Goal: Transaction & Acquisition: Purchase product/service

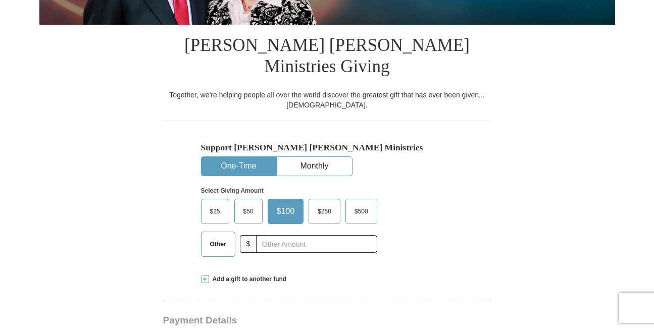
scroll to position [279, 0]
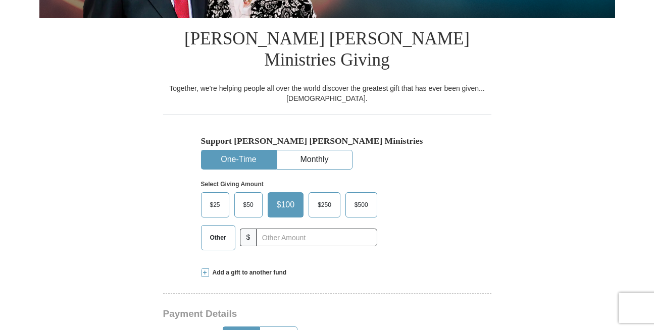
click at [217, 230] on span "Other" at bounding box center [218, 237] width 26 height 15
click at [0, 0] on input "Other" at bounding box center [0, 0] width 0 height 0
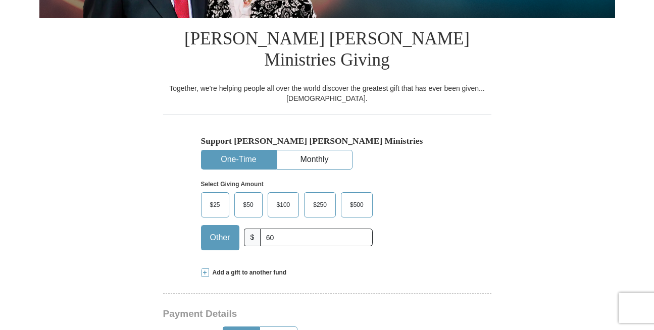
click at [249, 229] on span "$" at bounding box center [252, 238] width 17 height 18
click at [250, 229] on span "$" at bounding box center [252, 238] width 17 height 18
click at [255, 229] on span "$" at bounding box center [252, 238] width 17 height 18
click at [259, 229] on span "$" at bounding box center [252, 238] width 17 height 18
click at [263, 229] on input "60" at bounding box center [316, 238] width 112 height 18
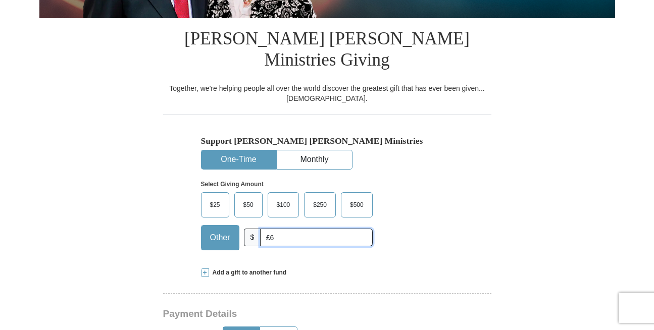
type input "£"
type input "60"
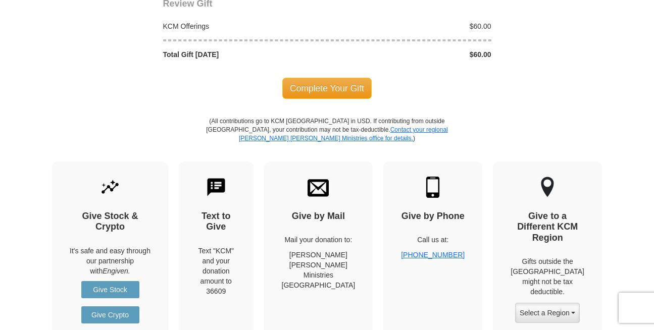
scroll to position [1199, 0]
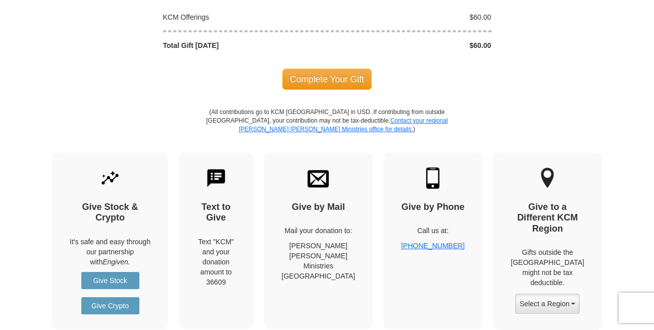
click at [223, 168] on img at bounding box center [216, 178] width 21 height 21
click at [227, 168] on img at bounding box center [216, 178] width 21 height 21
click at [236, 202] on h4 "Text to Give" at bounding box center [215, 213] width 39 height 22
drag, startPoint x: 225, startPoint y: 211, endPoint x: 226, endPoint y: 216, distance: 5.2
click at [226, 237] on div "Text "KCM" and your donation amount to 36609" at bounding box center [215, 262] width 39 height 51
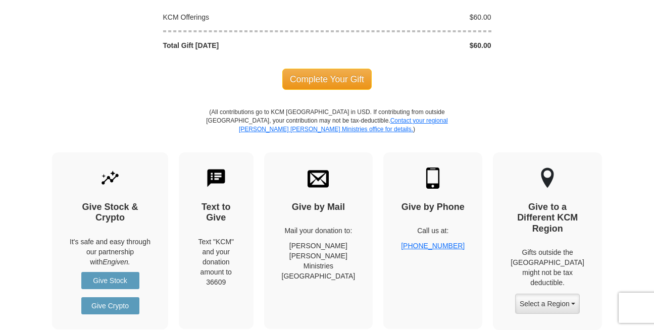
click at [227, 237] on div "Text "KCM" and your donation amount to 36609" at bounding box center [215, 262] width 39 height 51
click at [216, 237] on div "Text "KCM" and your donation amount to 36609" at bounding box center [215, 262] width 39 height 51
drag, startPoint x: 217, startPoint y: 225, endPoint x: 255, endPoint y: 244, distance: 43.1
click at [254, 244] on div "Text to Give Text "KCM" and your donation amount to 36609" at bounding box center [216, 241] width 75 height 177
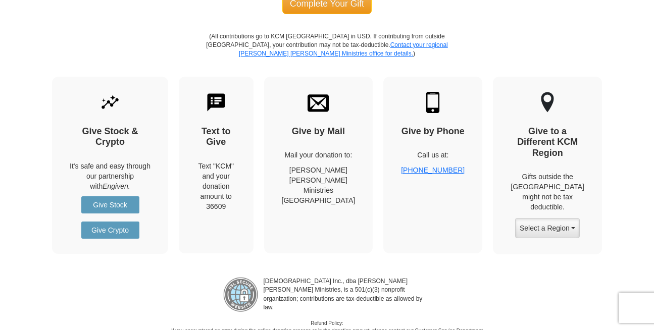
scroll to position [1278, 0]
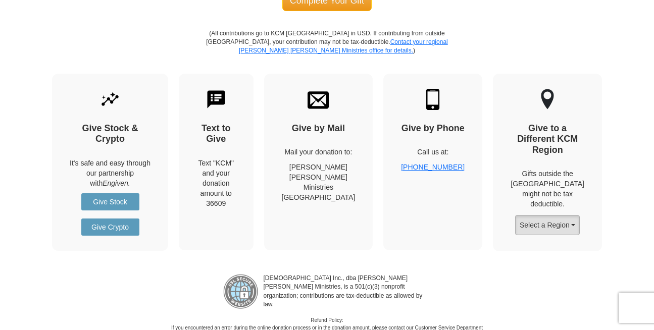
click at [544, 215] on button "Select a Region" at bounding box center [547, 225] width 65 height 20
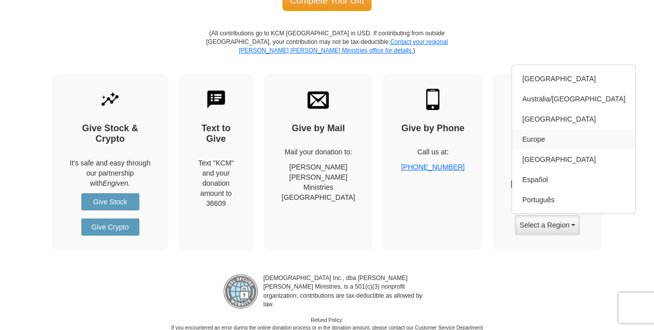
click at [541, 129] on link "Europe" at bounding box center [573, 139] width 123 height 20
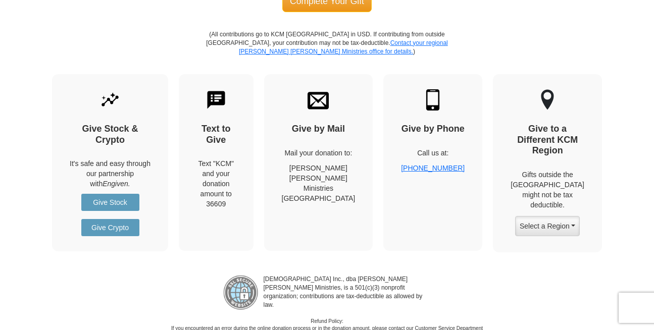
scroll to position [1277, 0]
drag, startPoint x: 653, startPoint y: 228, endPoint x: 646, endPoint y: 195, distance: 33.1
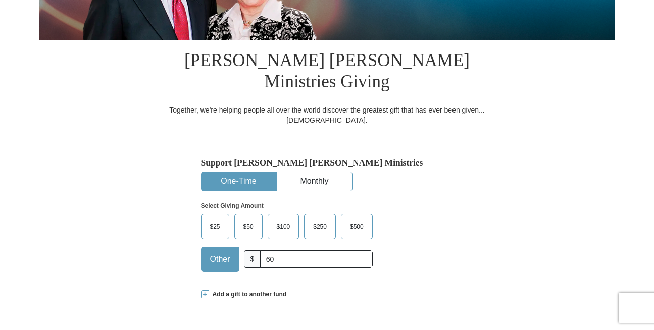
scroll to position [242, 0]
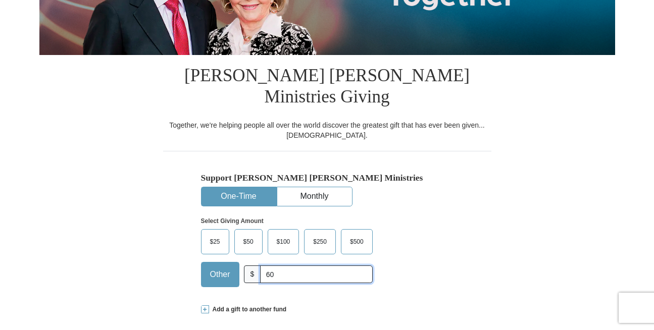
drag, startPoint x: 265, startPoint y: 253, endPoint x: 304, endPoint y: 239, distance: 41.4
click at [270, 266] on input "60" at bounding box center [316, 275] width 112 height 18
type input "0"
